Goal: Task Accomplishment & Management: Use online tool/utility

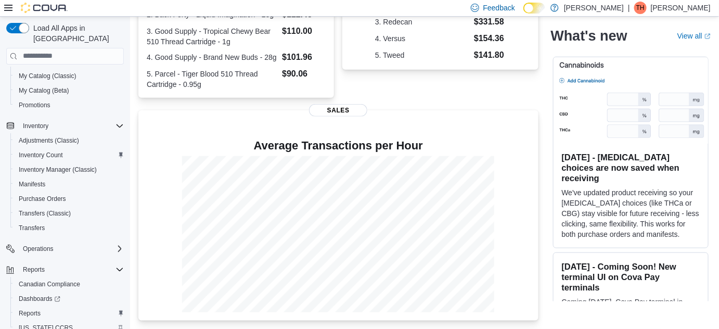
scroll to position [192, 0]
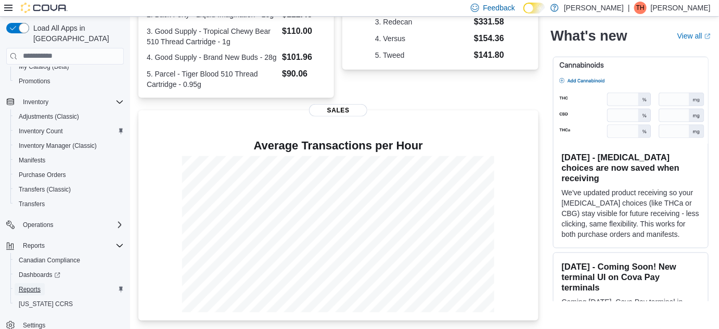
click at [30, 285] on span "Reports" at bounding box center [30, 289] width 22 height 8
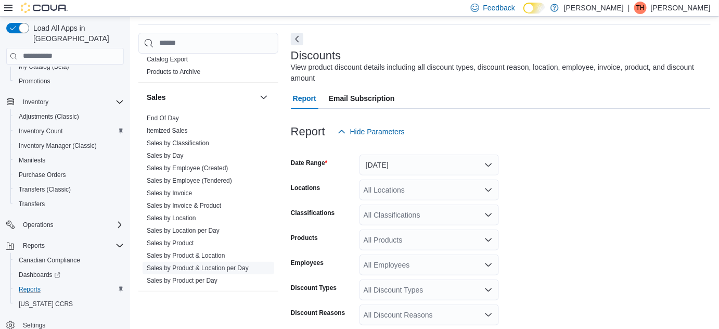
scroll to position [755, 0]
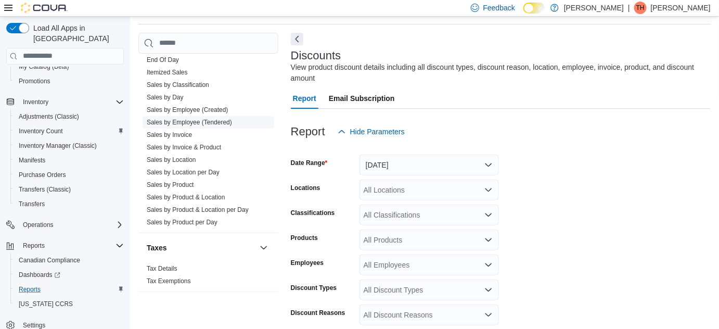
drag, startPoint x: 178, startPoint y: 156, endPoint x: 263, endPoint y: 139, distance: 86.9
click at [178, 156] on link "Sales by Location" at bounding box center [171, 159] width 49 height 7
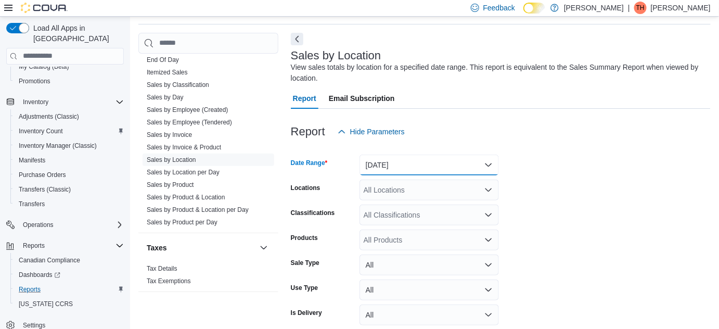
click at [436, 166] on button "[DATE]" at bounding box center [429, 165] width 139 height 21
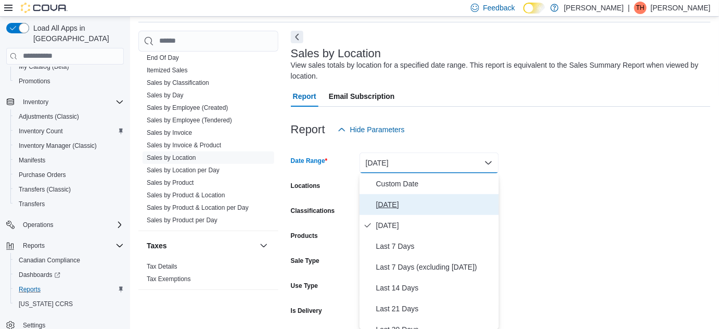
click at [434, 203] on span "[DATE]" at bounding box center [435, 204] width 119 height 12
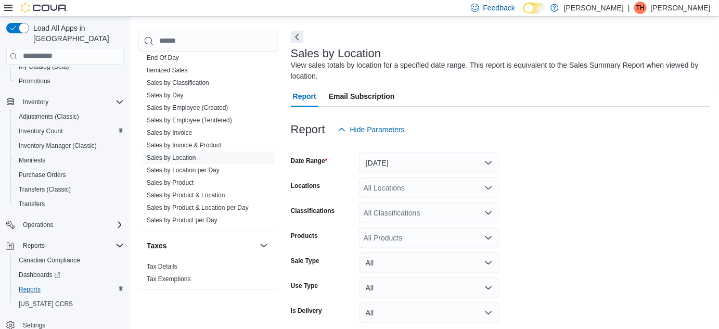
click at [537, 190] on form "Date Range [DATE] Locations All Locations Classifications All Classifications P…" at bounding box center [501, 246] width 420 height 212
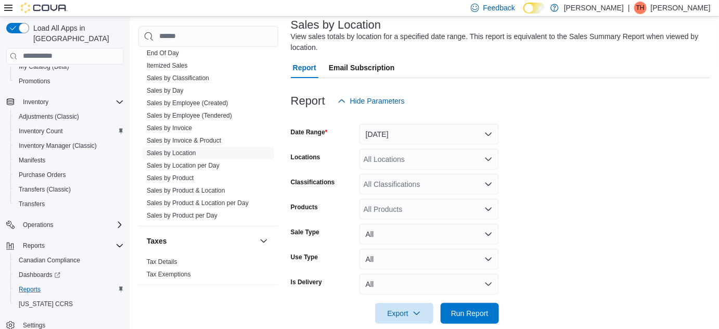
scroll to position [80, 0]
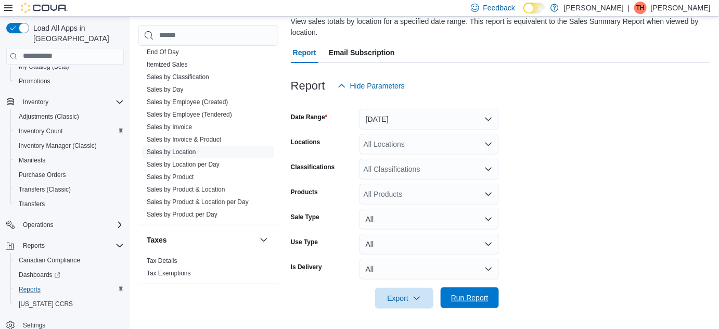
click at [475, 289] on span "Run Report" at bounding box center [470, 297] width 46 height 21
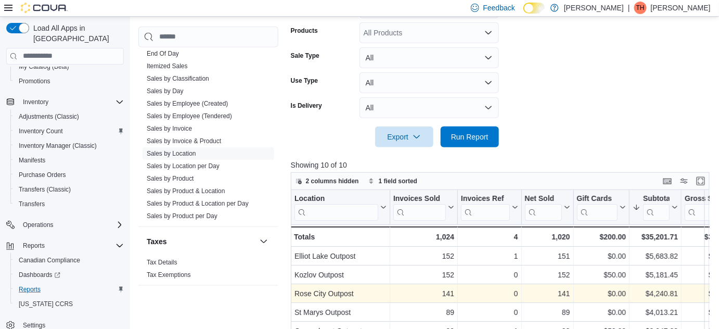
scroll to position [356, 0]
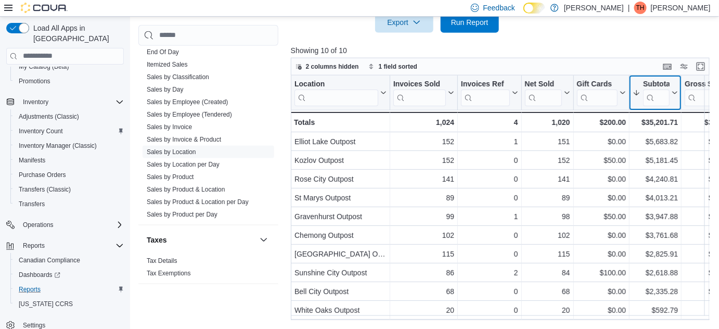
click at [652, 85] on div "Subtotal" at bounding box center [656, 84] width 27 height 10
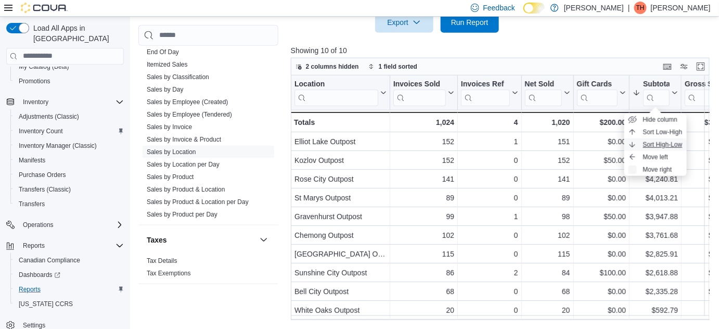
click at [653, 141] on span "Sort High-Low" at bounding box center [663, 145] width 40 height 8
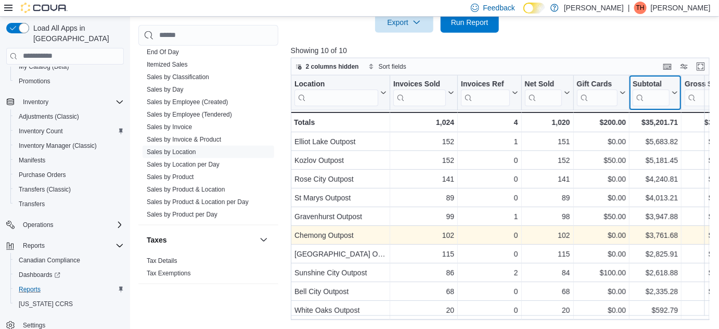
scroll to position [3, 0]
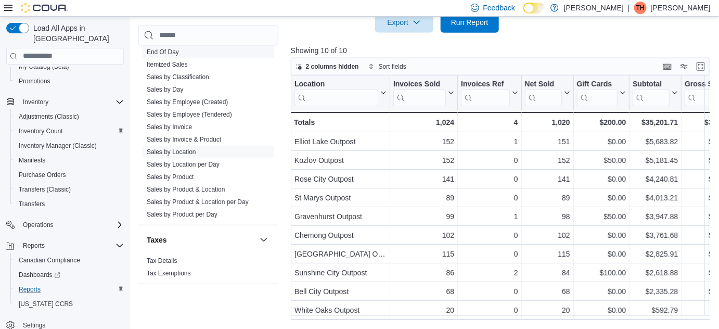
click at [175, 53] on link "End Of Day" at bounding box center [163, 51] width 32 height 7
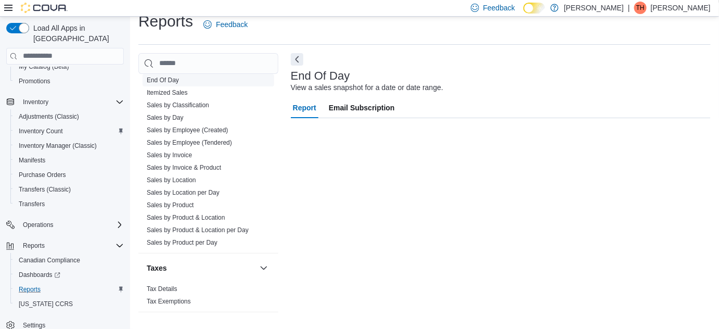
scroll to position [14, 0]
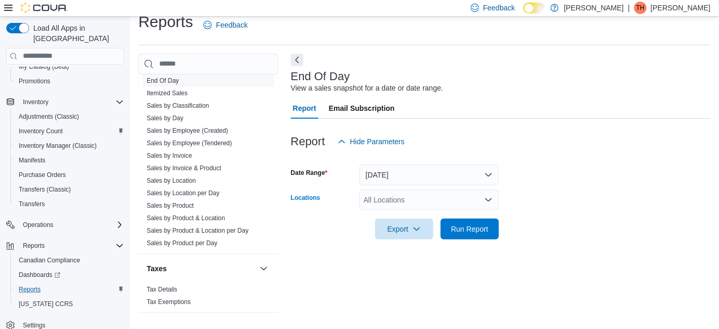
click at [484, 199] on icon "Open list of options" at bounding box center [488, 200] width 8 height 8
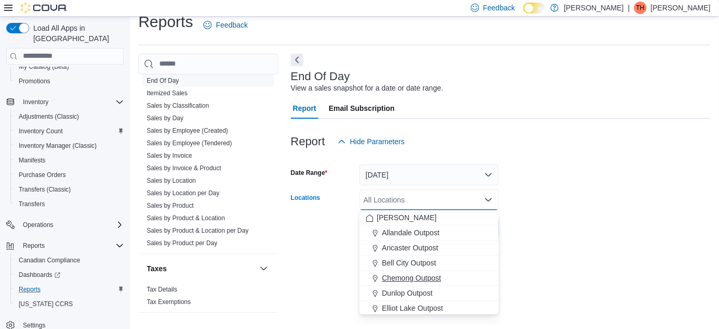
click at [458, 274] on div "Chemong Outpost" at bounding box center [429, 278] width 127 height 10
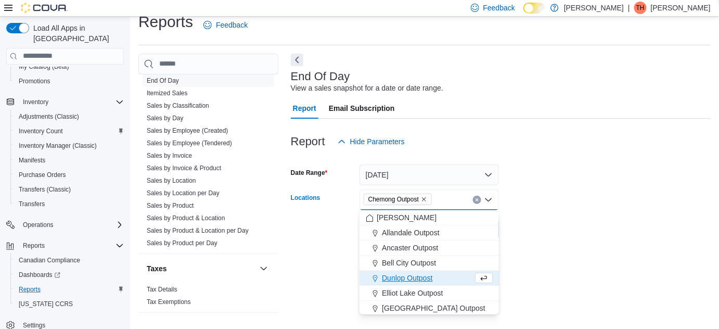
click at [582, 234] on form "Date Range [DATE] Locations Chemong Outpost Combo box. Selected. Chemong Outpos…" at bounding box center [501, 195] width 420 height 87
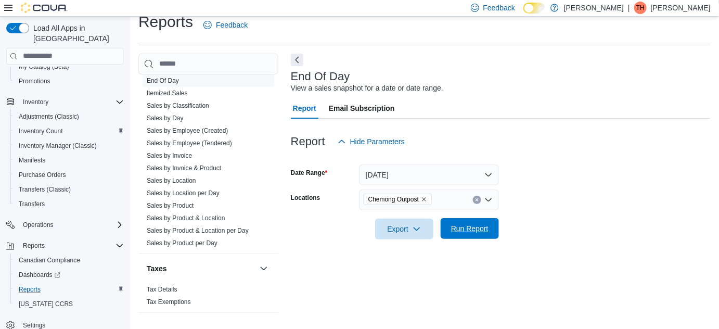
click at [467, 234] on span "Run Report" at bounding box center [470, 228] width 46 height 21
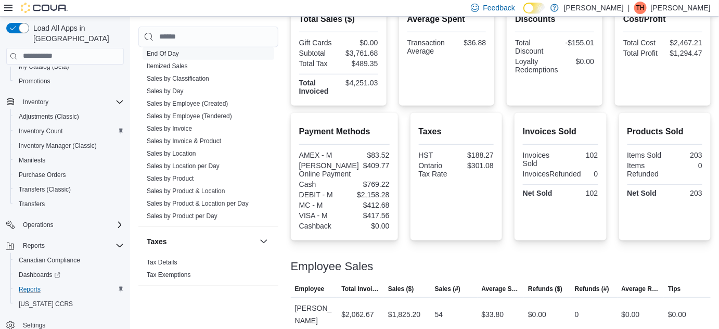
scroll to position [196, 0]
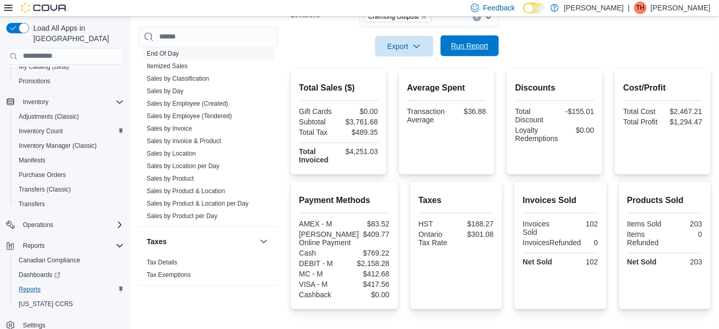
click at [486, 52] on span "Run Report" at bounding box center [470, 45] width 46 height 21
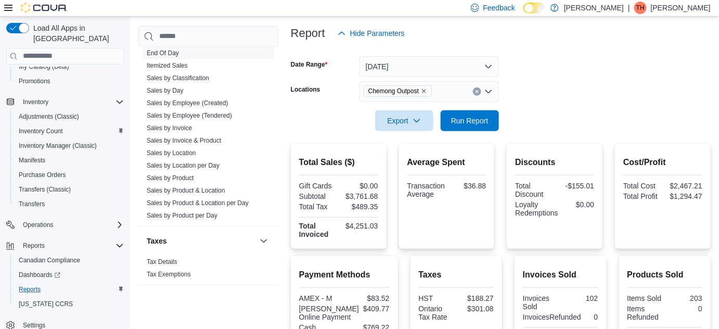
scroll to position [94, 0]
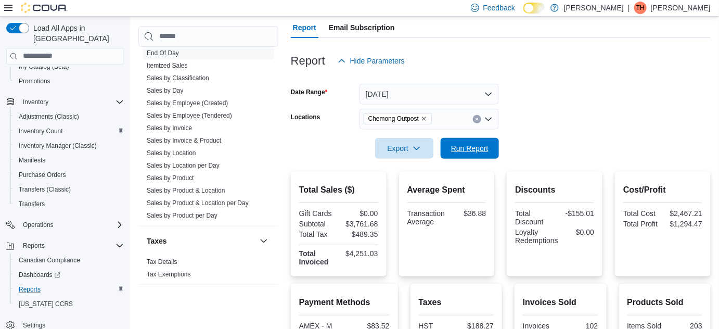
click at [483, 138] on div "Export Run Report" at bounding box center [395, 148] width 208 height 21
click at [482, 139] on span "Run Report" at bounding box center [470, 147] width 46 height 21
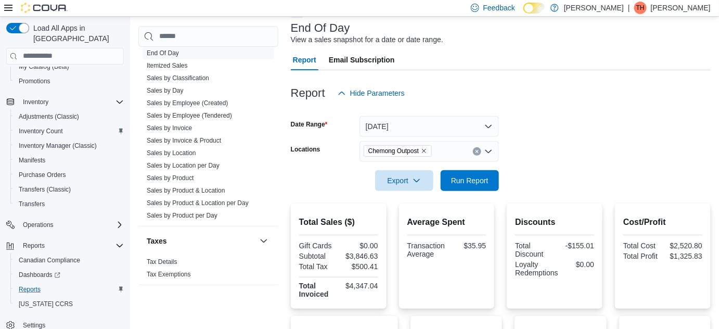
scroll to position [0, 0]
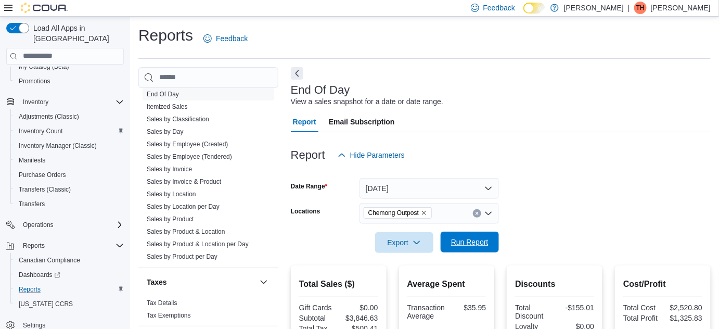
click at [458, 240] on span "Run Report" at bounding box center [469, 242] width 37 height 10
click at [456, 237] on span "Run Report" at bounding box center [469, 242] width 37 height 10
click at [491, 234] on span "Run Report" at bounding box center [470, 242] width 46 height 21
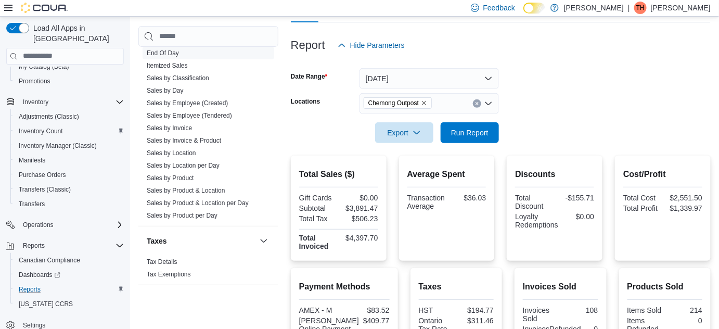
scroll to position [47, 0]
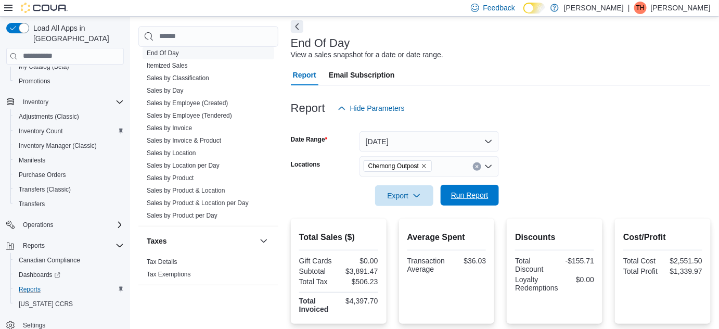
click at [473, 199] on span "Run Report" at bounding box center [469, 195] width 37 height 10
click at [457, 185] on span "Run Report" at bounding box center [470, 195] width 46 height 21
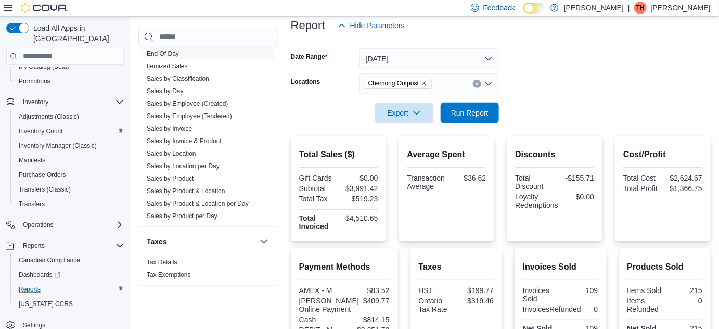
scroll to position [236, 0]
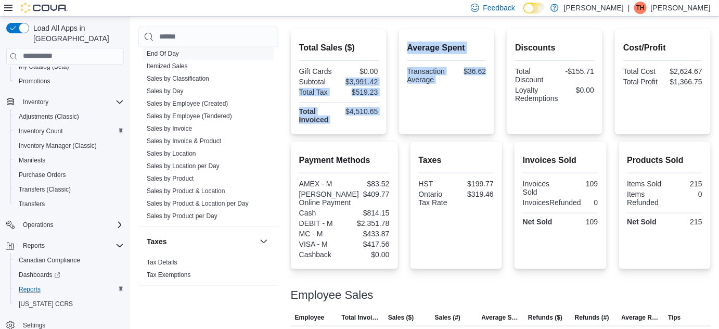
drag, startPoint x: 353, startPoint y: 80, endPoint x: 394, endPoint y: 86, distance: 42.0
click at [394, 86] on div "Total Sales ($) Gift Cards $0.00 Subtotal $3,991.42 Total Tax $519.23 Total Inv…" at bounding box center [501, 81] width 420 height 105
click at [377, 93] on div "$519.23" at bounding box center [359, 92] width 37 height 8
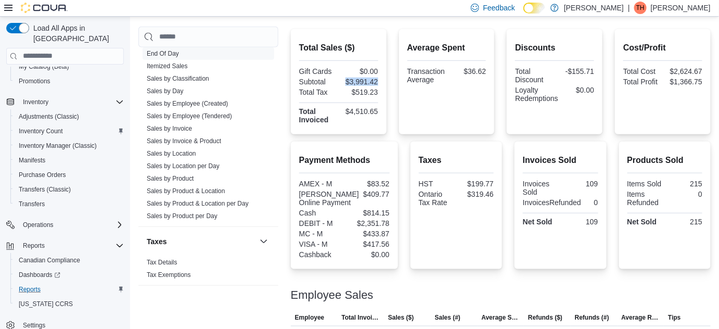
drag, startPoint x: 384, startPoint y: 78, endPoint x: 343, endPoint y: 79, distance: 40.6
click at [343, 79] on div "Total Sales ($) Gift Cards $0.00 Subtotal $3,991.42 Total Tax $519.23 Total Inv…" at bounding box center [339, 81] width 96 height 105
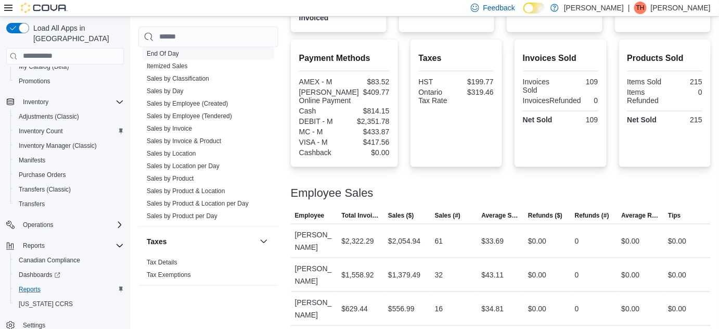
click at [407, 199] on div "Employee Sales" at bounding box center [501, 193] width 420 height 12
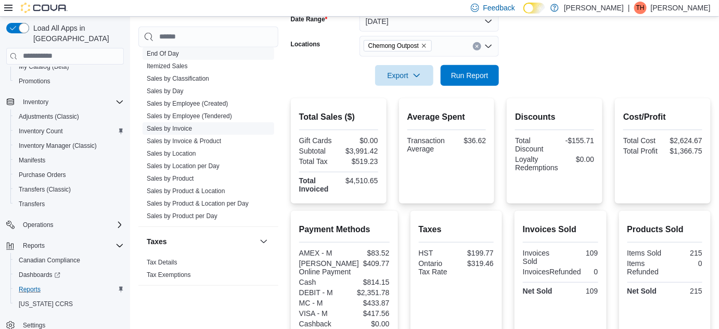
scroll to position [101, 0]
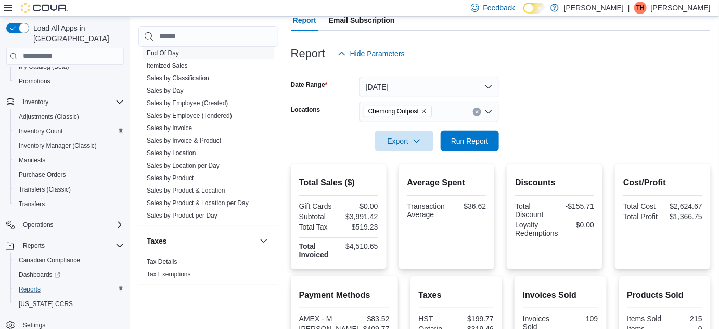
drag, startPoint x: 182, startPoint y: 154, endPoint x: 442, endPoint y: 153, distance: 259.7
click at [182, 154] on link "Sales by Location" at bounding box center [171, 152] width 49 height 7
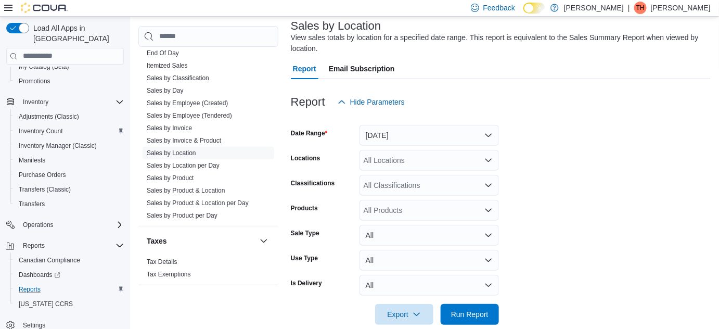
scroll to position [80, 0]
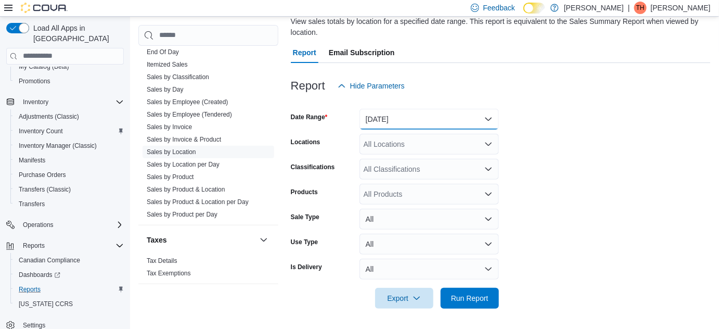
click at [448, 109] on button "[DATE]" at bounding box center [429, 119] width 139 height 21
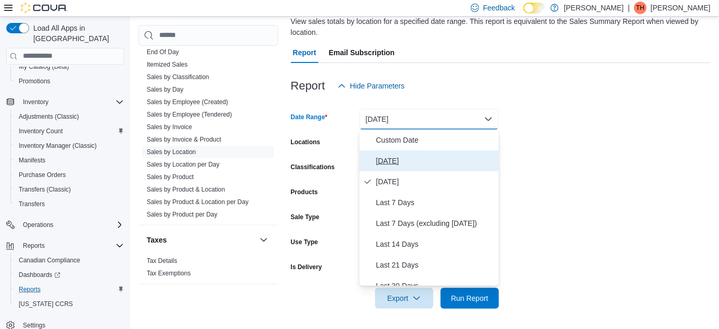
click at [451, 155] on span "[DATE]" at bounding box center [435, 161] width 119 height 12
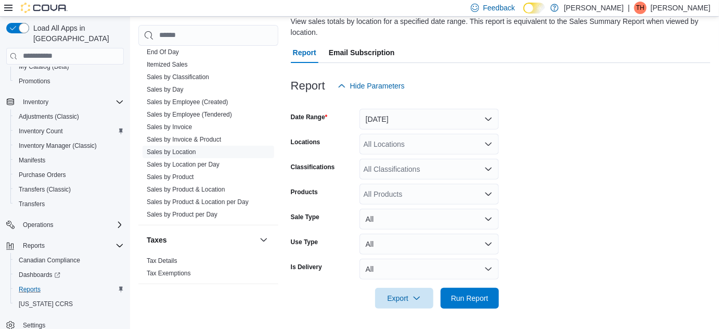
click at [626, 155] on form "Date Range [DATE] Locations All Locations Classifications All Classifications P…" at bounding box center [501, 202] width 420 height 212
drag, startPoint x: 469, startPoint y: 301, endPoint x: 499, endPoint y: 285, distance: 34.0
click at [469, 300] on span "Run Report" at bounding box center [469, 298] width 37 height 10
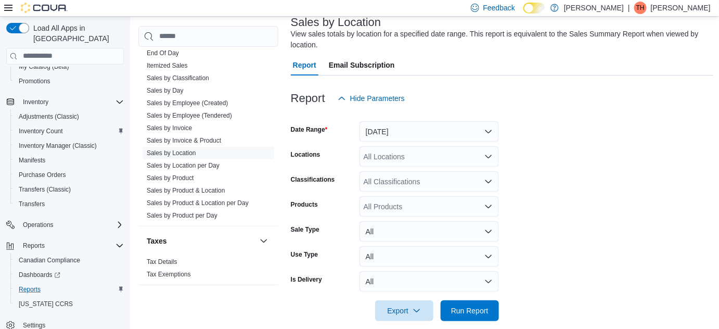
scroll to position [317, 0]
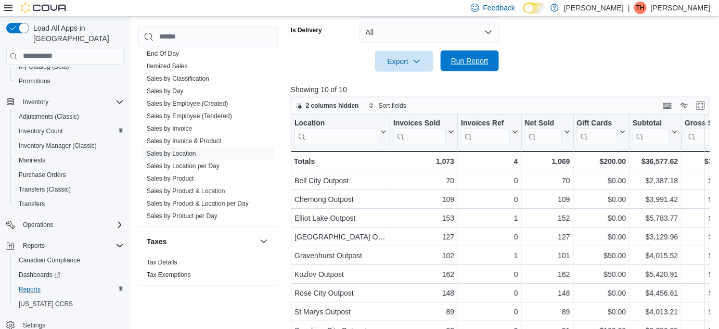
click at [482, 68] on span "Run Report" at bounding box center [470, 60] width 46 height 21
click at [648, 125] on div "Subtotal" at bounding box center [651, 123] width 37 height 10
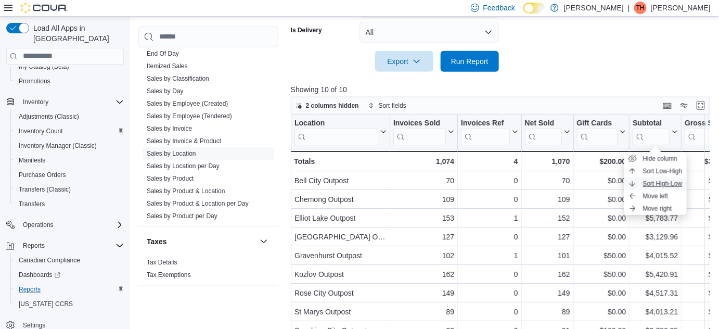
click at [644, 187] on span "Sort High-Low" at bounding box center [663, 184] width 40 height 8
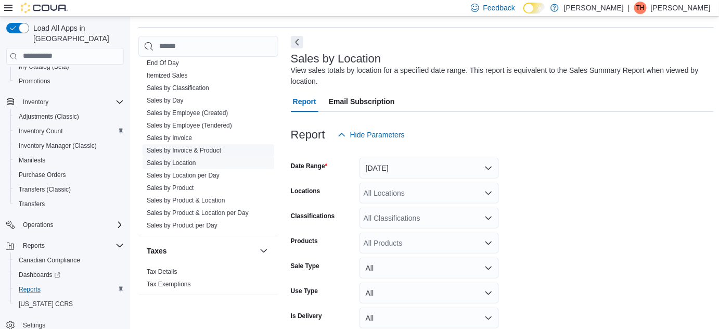
scroll to position [47, 0]
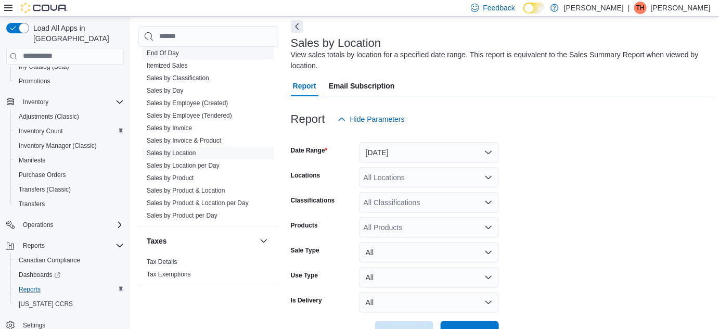
click at [178, 54] on link "End Of Day" at bounding box center [163, 52] width 32 height 7
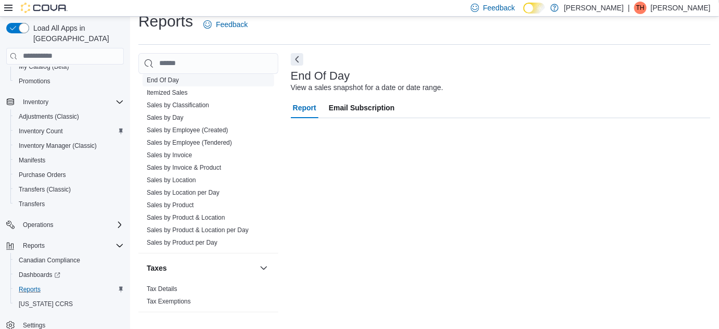
scroll to position [14, 0]
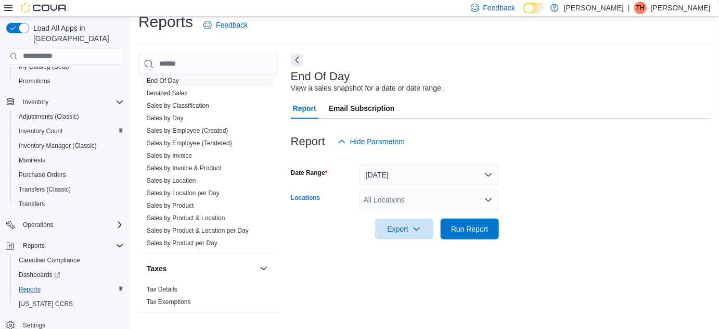
click at [482, 199] on div "All Locations" at bounding box center [429, 199] width 139 height 21
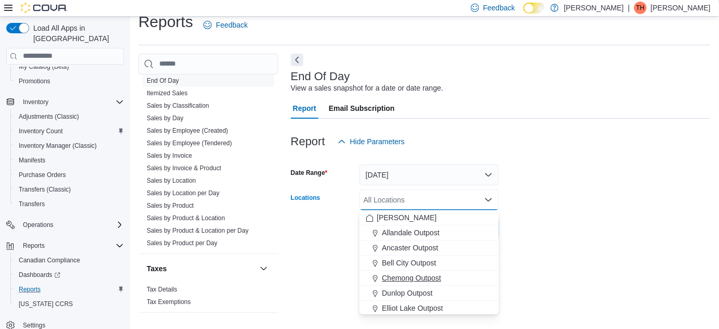
click at [433, 276] on span "Chemong Outpost" at bounding box center [411, 278] width 59 height 10
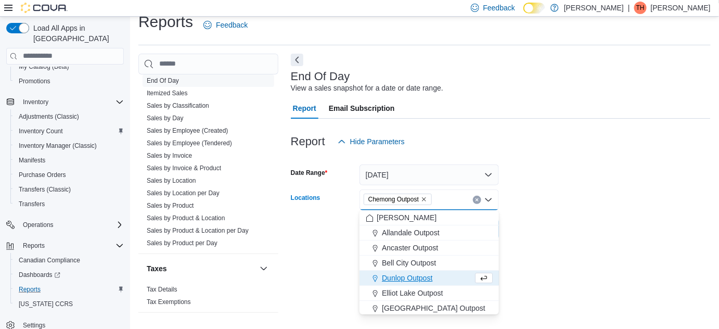
click at [572, 193] on form "Date Range [DATE] Locations Chemong Outpost Combo box. Selected. Chemong Outpos…" at bounding box center [501, 195] width 420 height 87
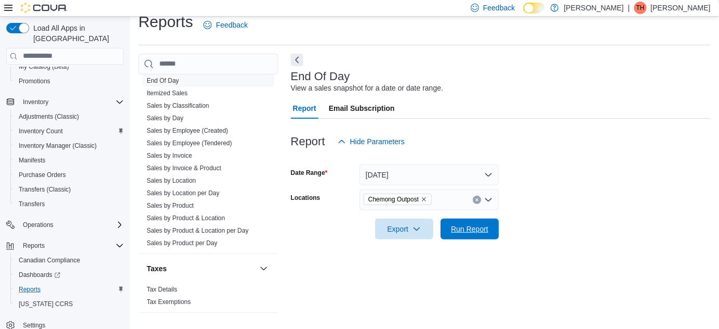
drag, startPoint x: 491, startPoint y: 226, endPoint x: 671, endPoint y: 188, distance: 184.0
click at [491, 224] on span "Run Report" at bounding box center [470, 229] width 46 height 21
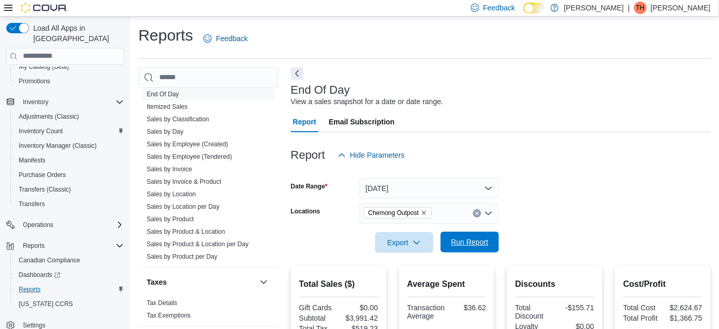
click at [482, 234] on span "Run Report" at bounding box center [470, 242] width 46 height 21
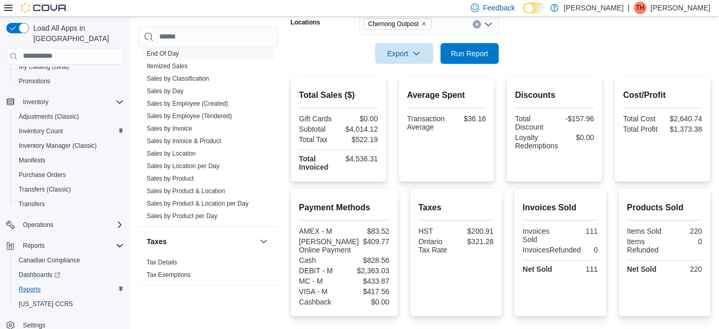
scroll to position [284, 0]
